Goal: Transaction & Acquisition: Purchase product/service

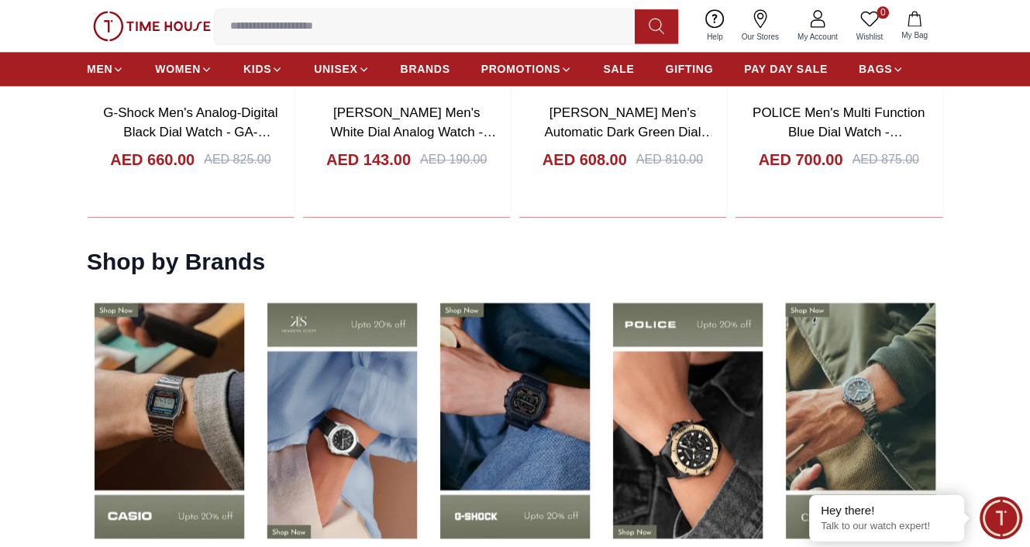
scroll to position [2016, 0]
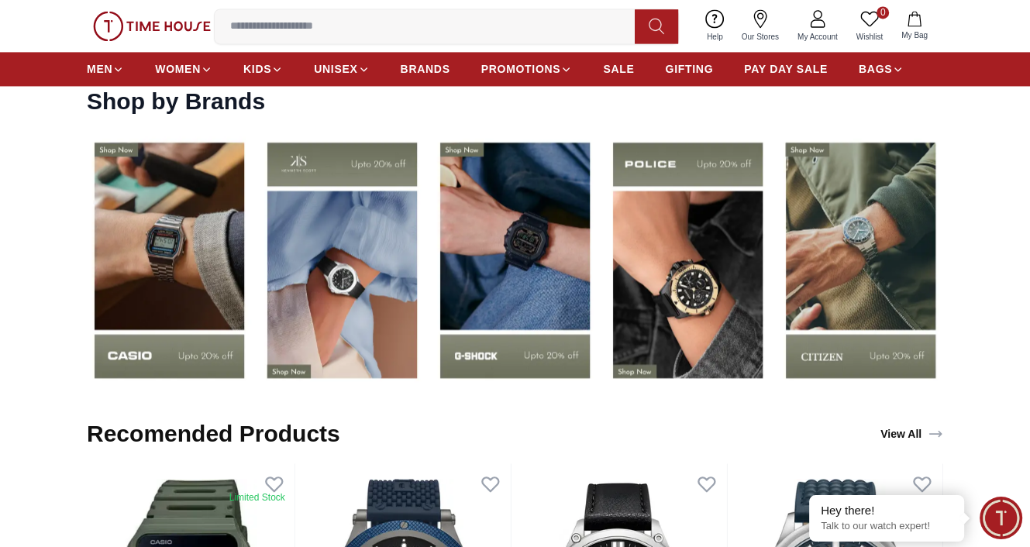
click at [521, 240] on img at bounding box center [515, 260] width 165 height 258
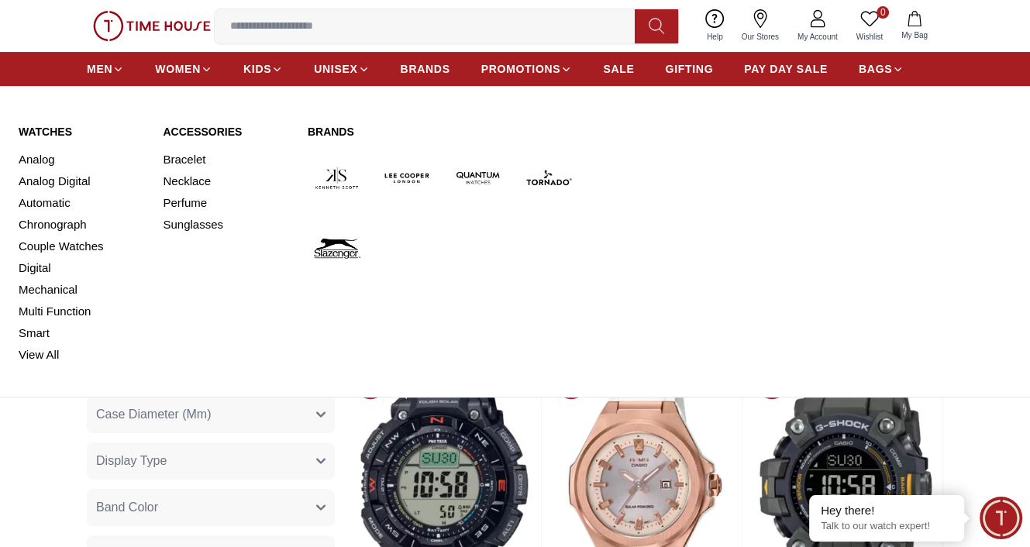
scroll to position [543, 0]
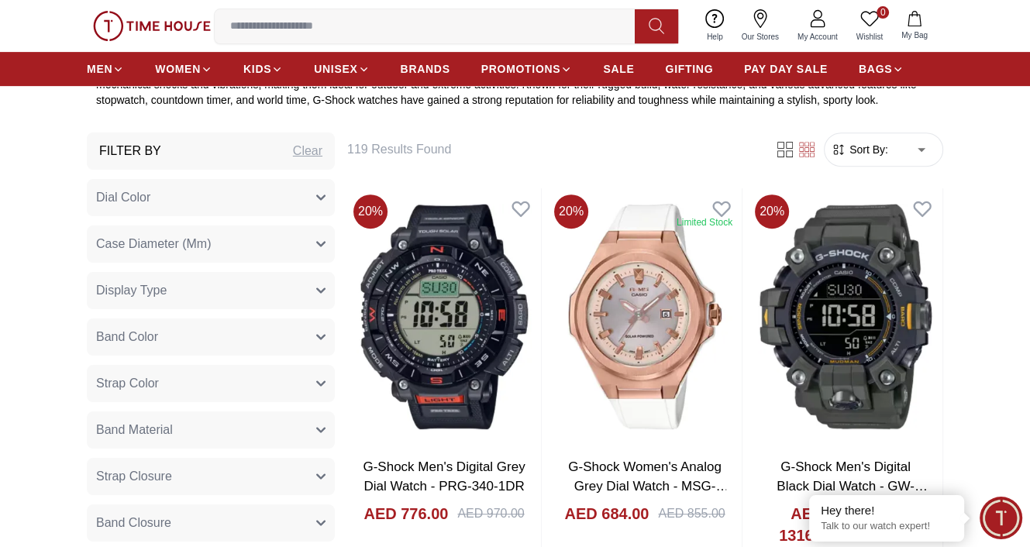
click at [864, 156] on span "Sort By:" at bounding box center [868, 150] width 42 height 16
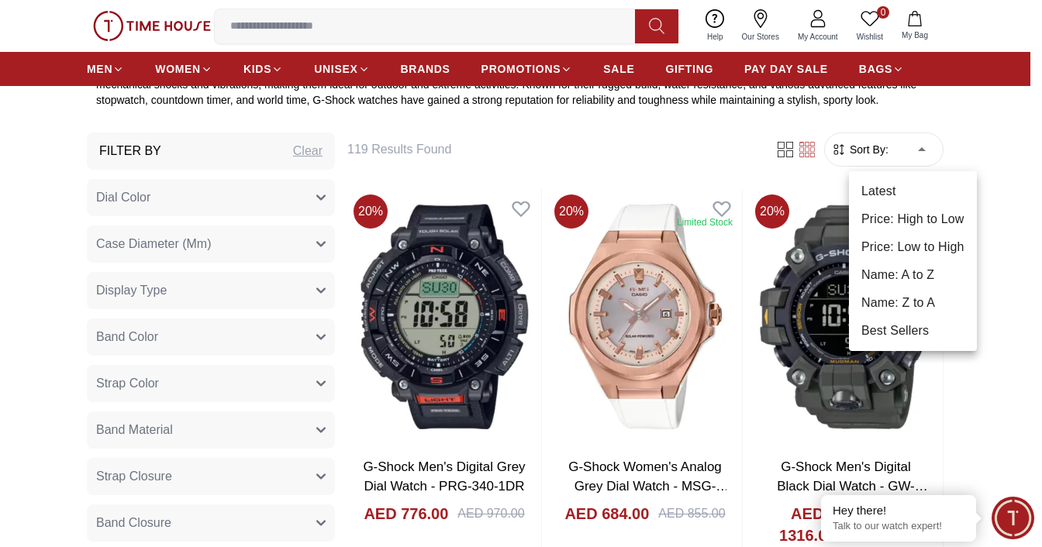
click at [910, 233] on li "Price: Low to High" at bounding box center [913, 247] width 128 height 28
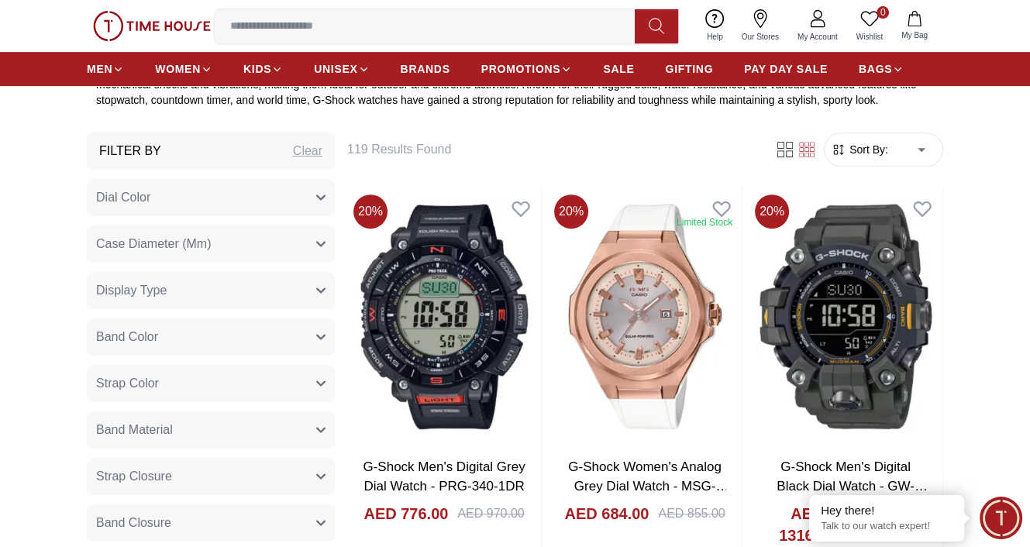
type input "*"
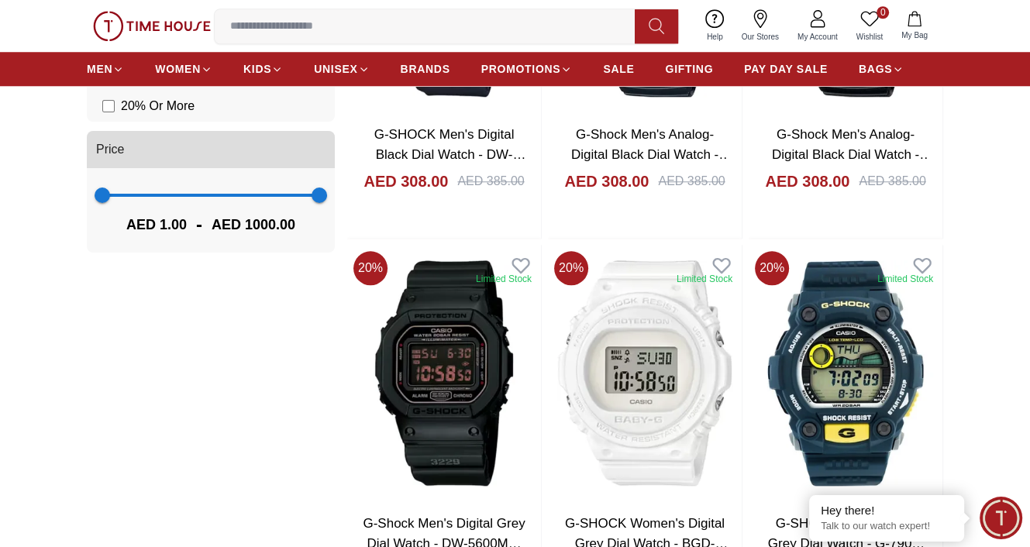
scroll to position [1395, 0]
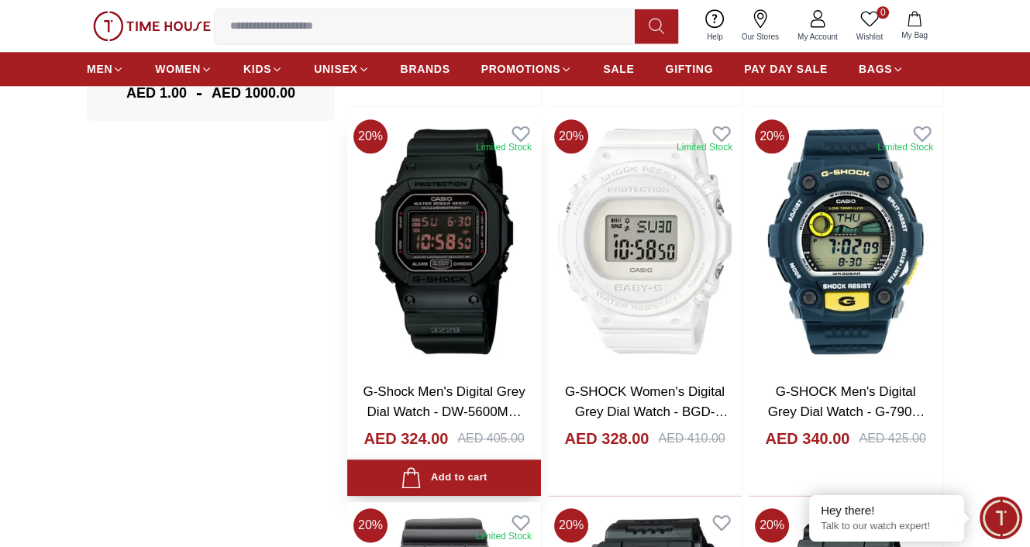
click at [432, 478] on div "Add to cart" at bounding box center [444, 477] width 86 height 21
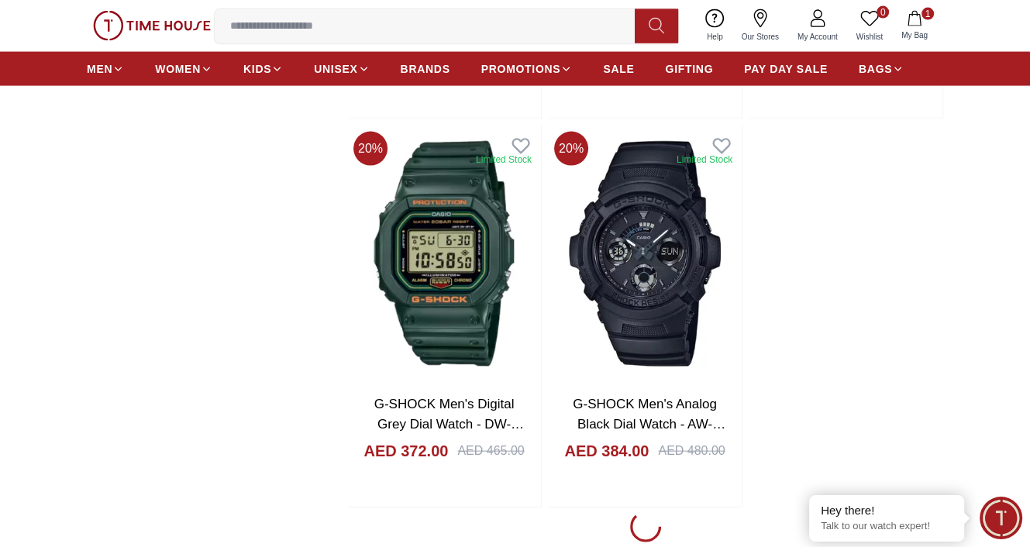
scroll to position [2946, 0]
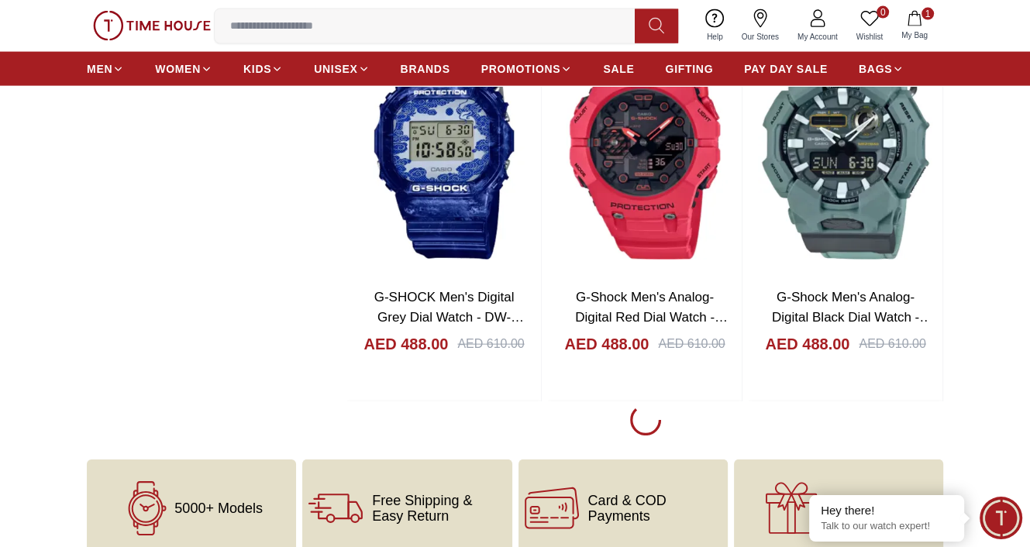
scroll to position [8295, 0]
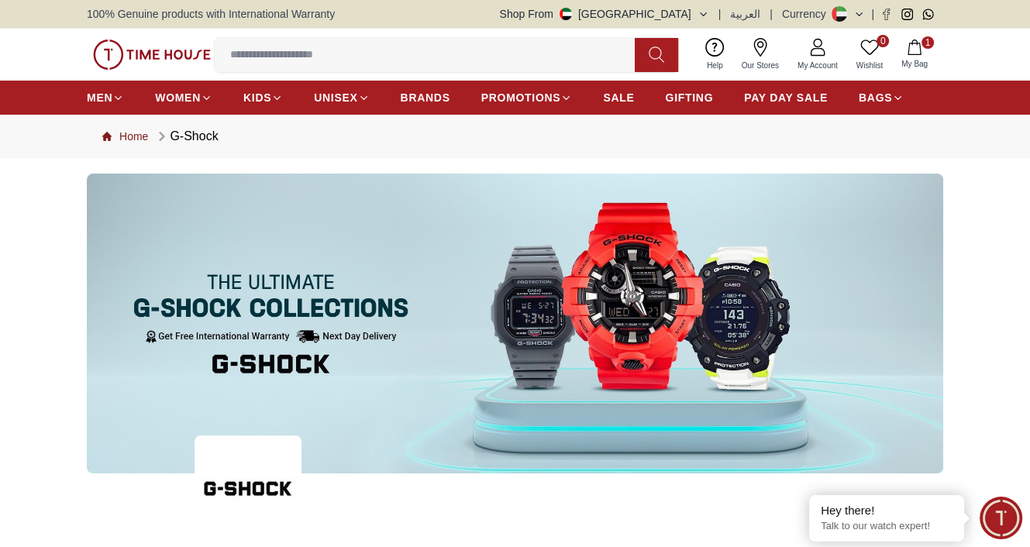
click at [136, 132] on link "Home" at bounding box center [125, 137] width 46 height 16
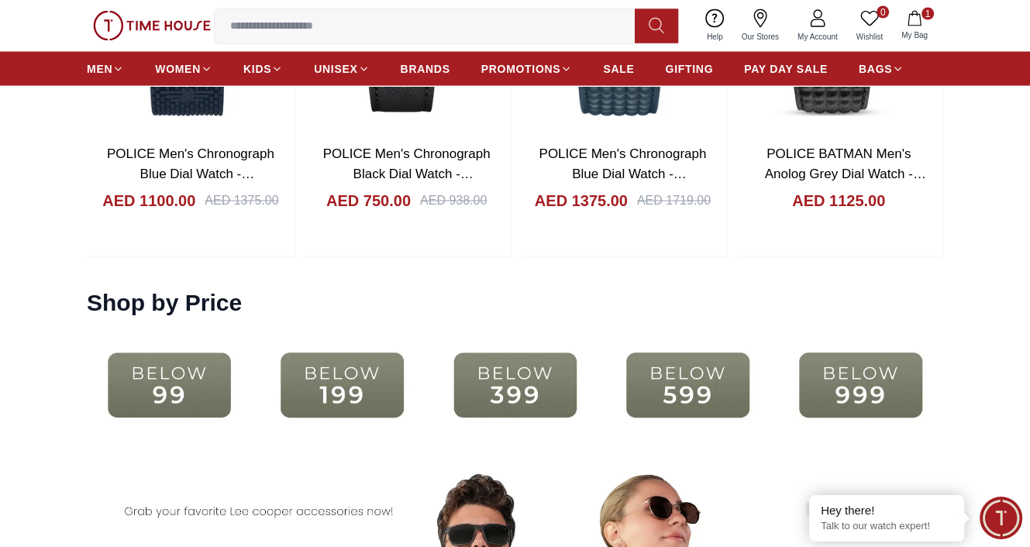
scroll to position [2791, 0]
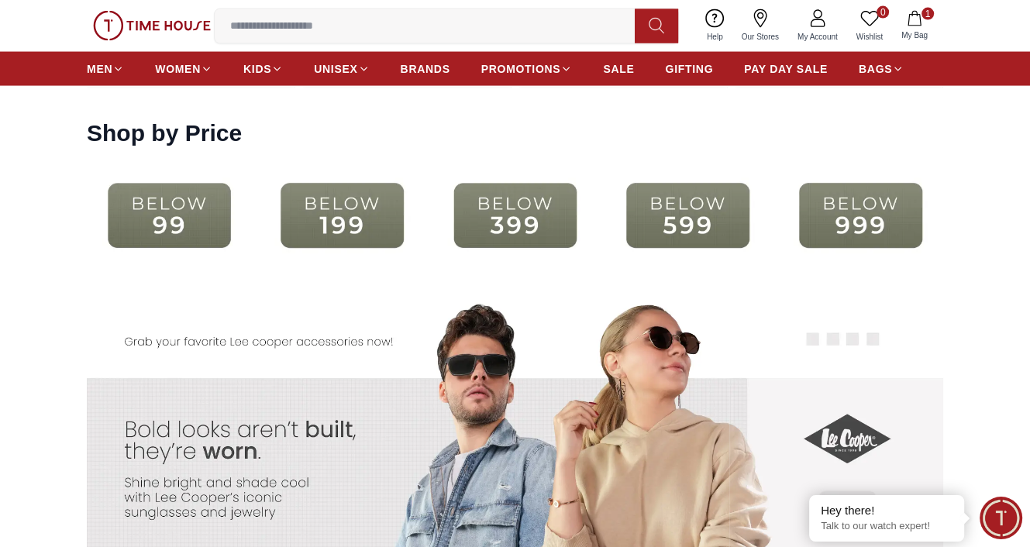
click at [540, 196] on img at bounding box center [515, 216] width 165 height 106
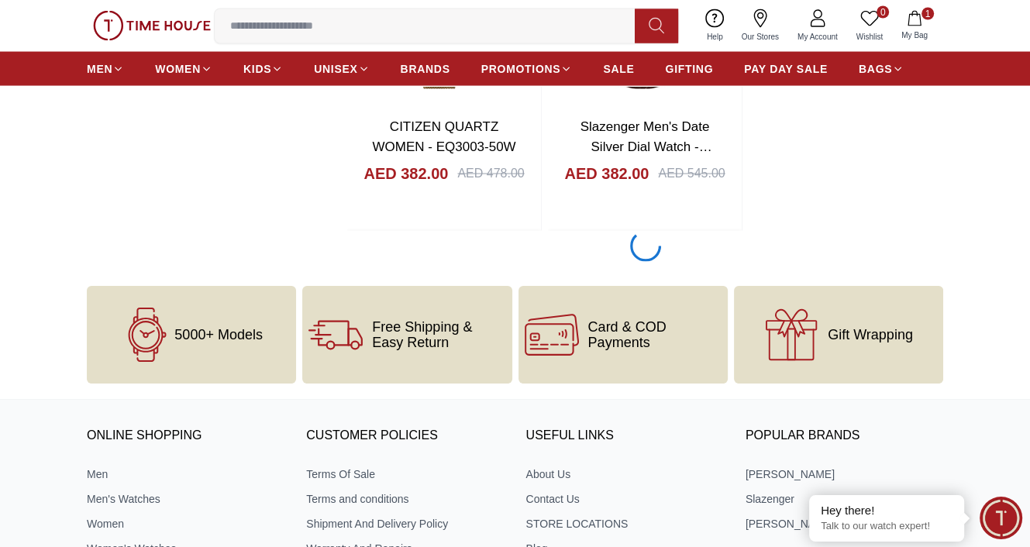
scroll to position [2713, 0]
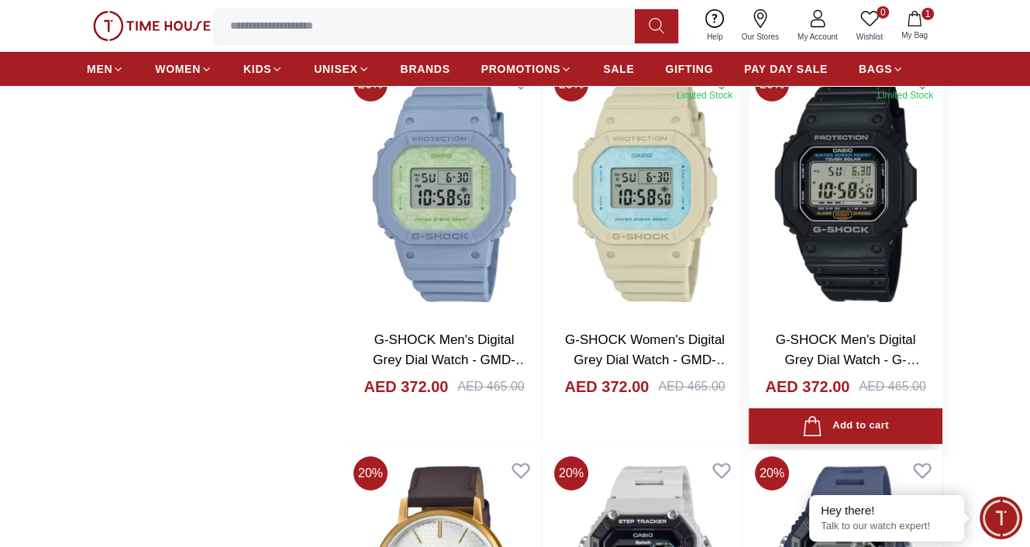
scroll to position [4806, 0]
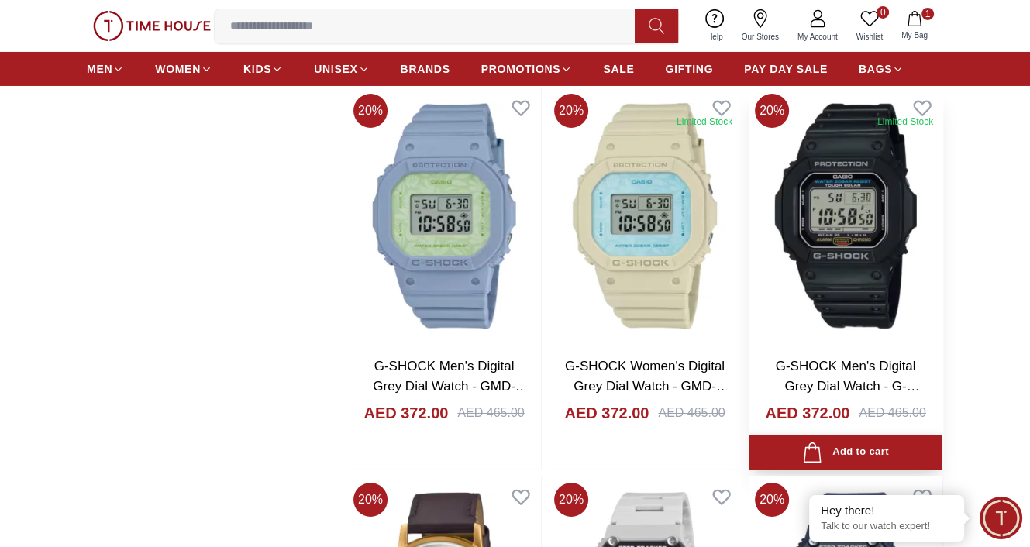
click at [838, 447] on div "Add to cart" at bounding box center [845, 453] width 86 height 21
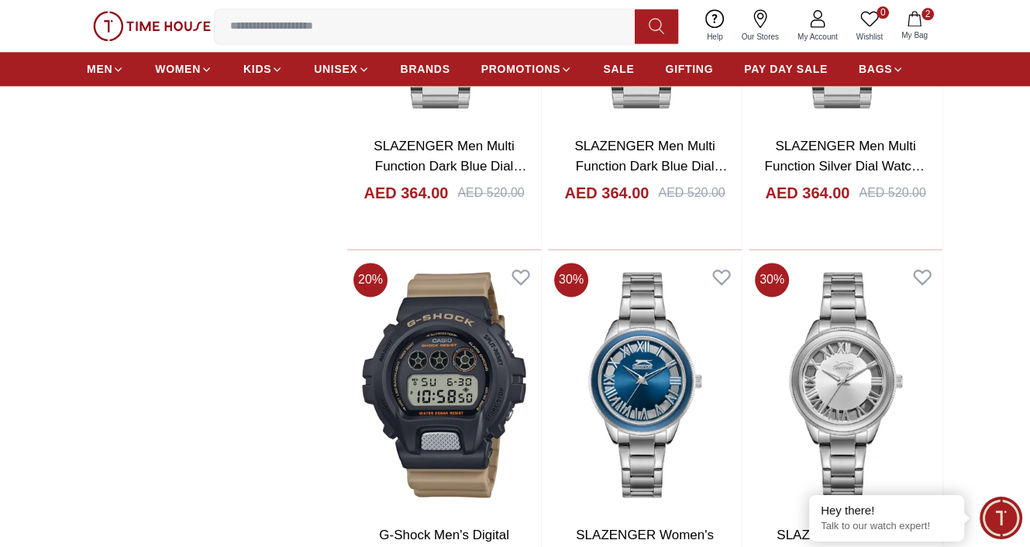
scroll to position [7132, 0]
